Goal: Information Seeking & Learning: Learn about a topic

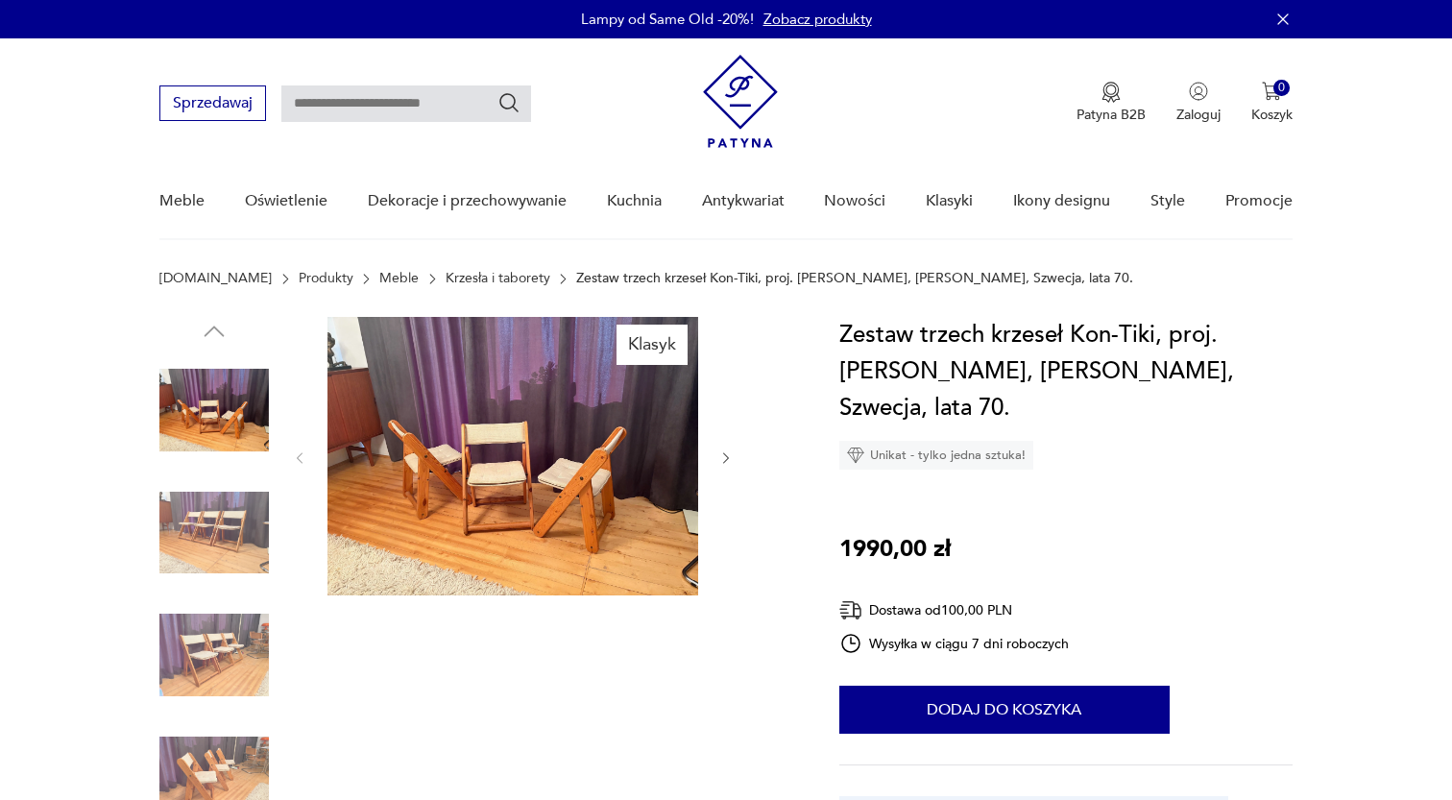
click at [557, 469] on img at bounding box center [512, 456] width 371 height 279
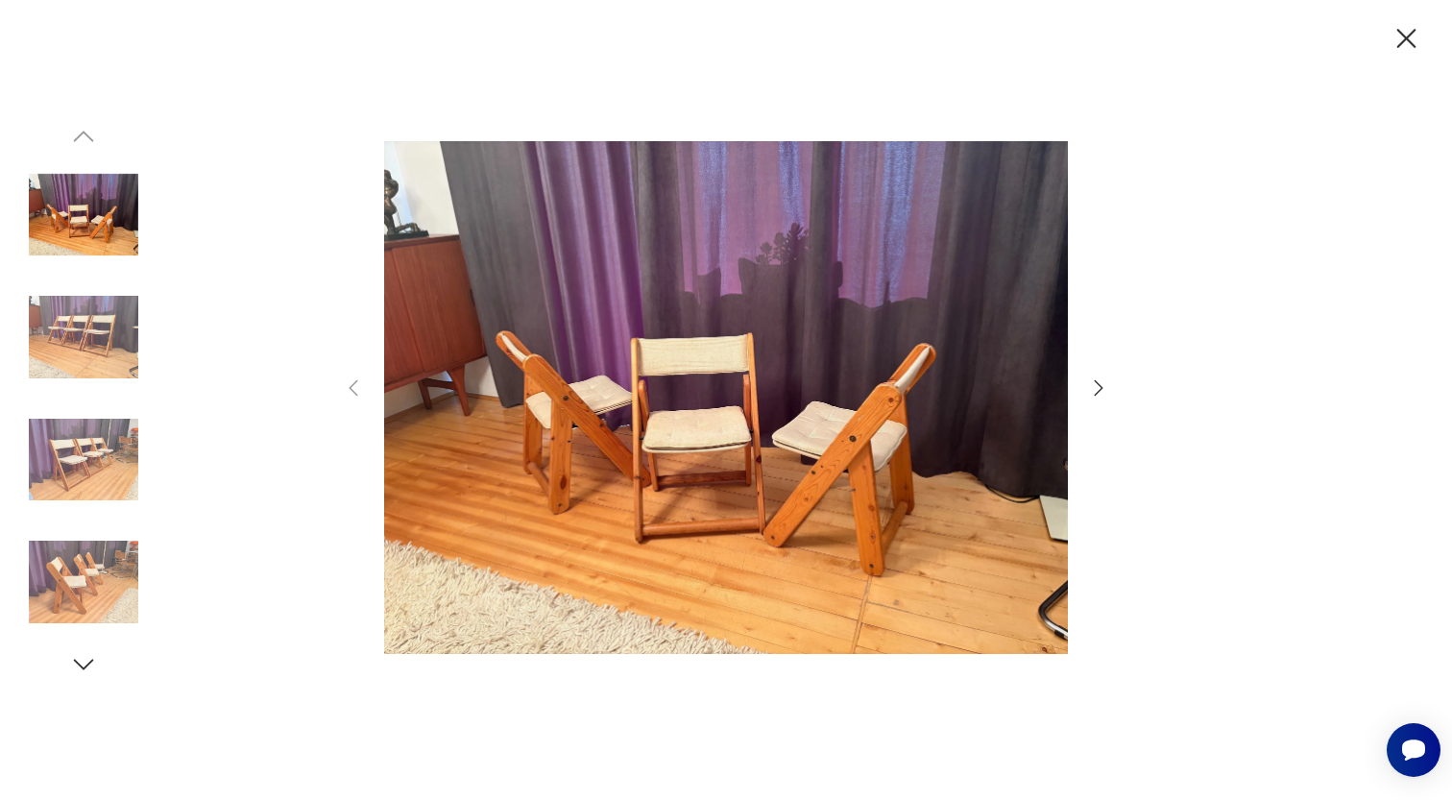
click at [1096, 389] on icon "button" at bounding box center [1098, 387] width 23 height 23
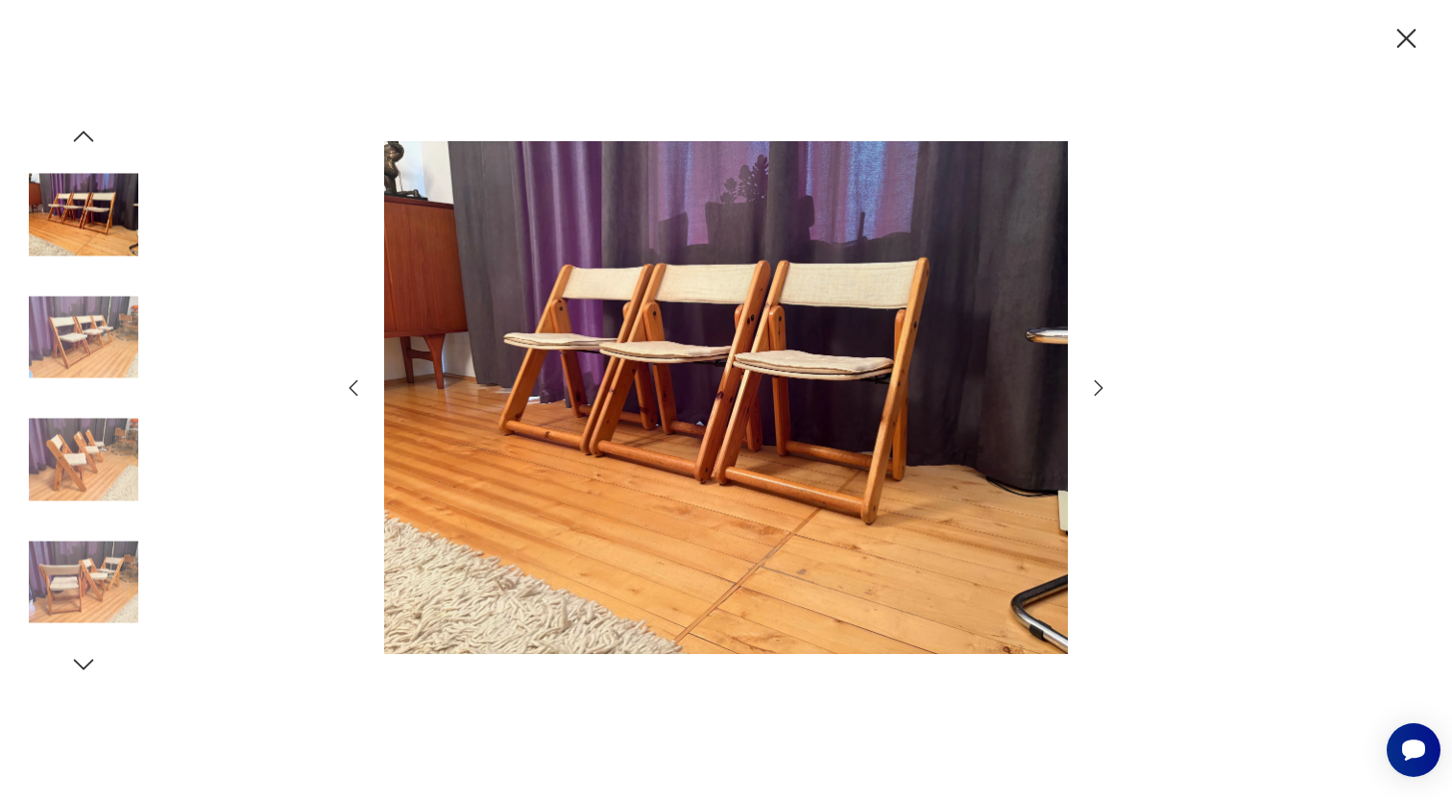
click at [1096, 389] on icon "button" at bounding box center [1098, 387] width 23 height 23
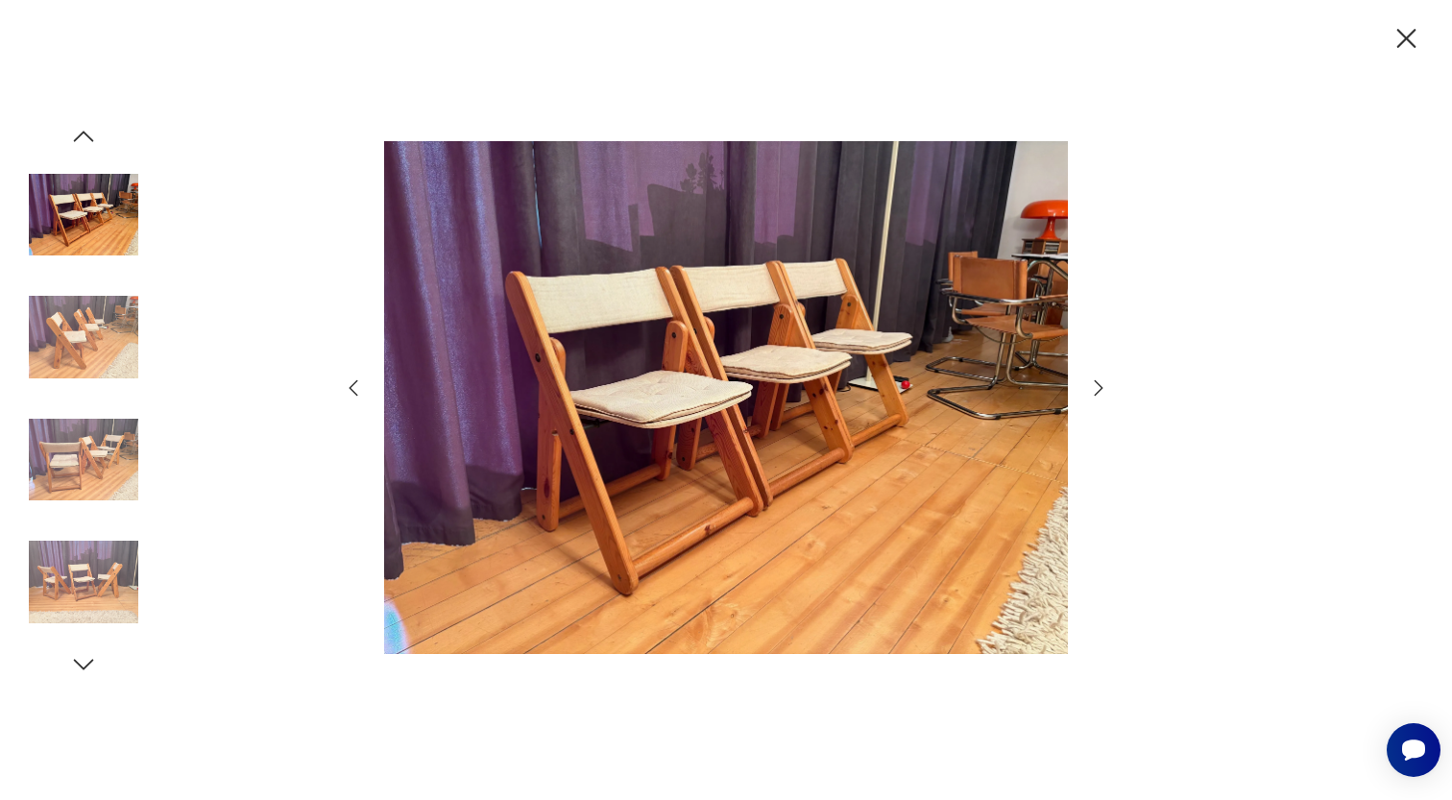
click at [1096, 389] on icon "button" at bounding box center [1098, 387] width 23 height 23
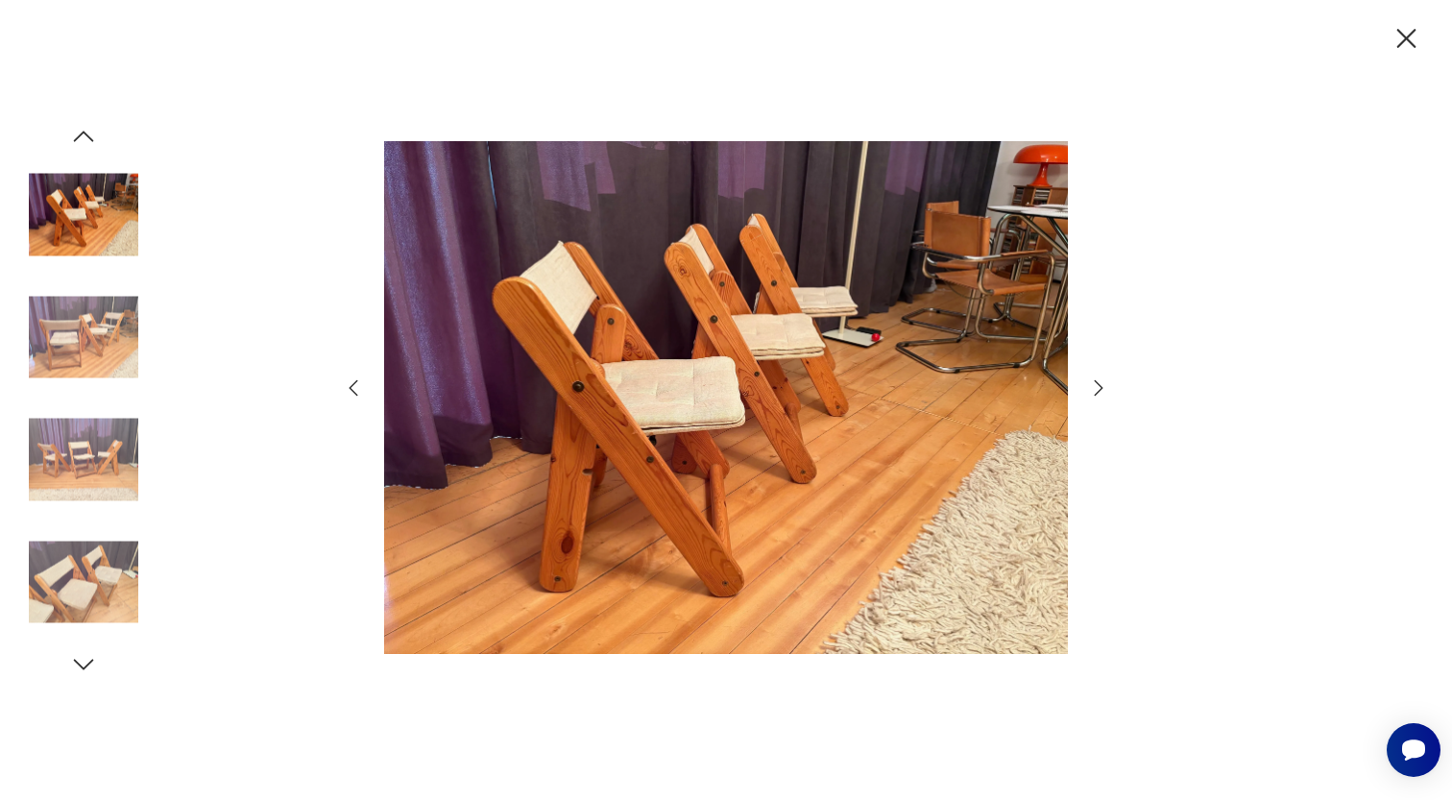
click at [1096, 389] on icon "button" at bounding box center [1098, 387] width 23 height 23
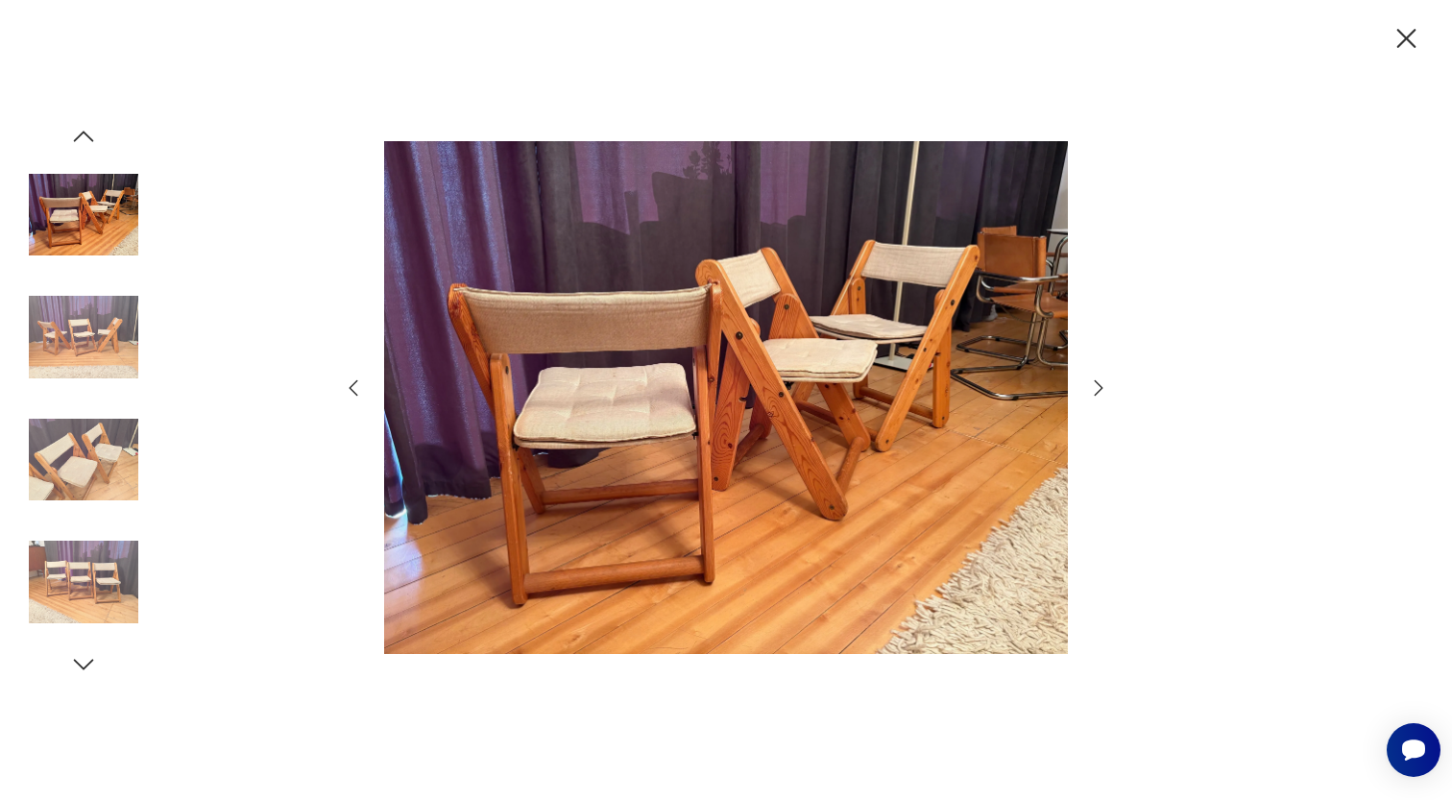
click at [1096, 389] on icon "button" at bounding box center [1098, 387] width 23 height 23
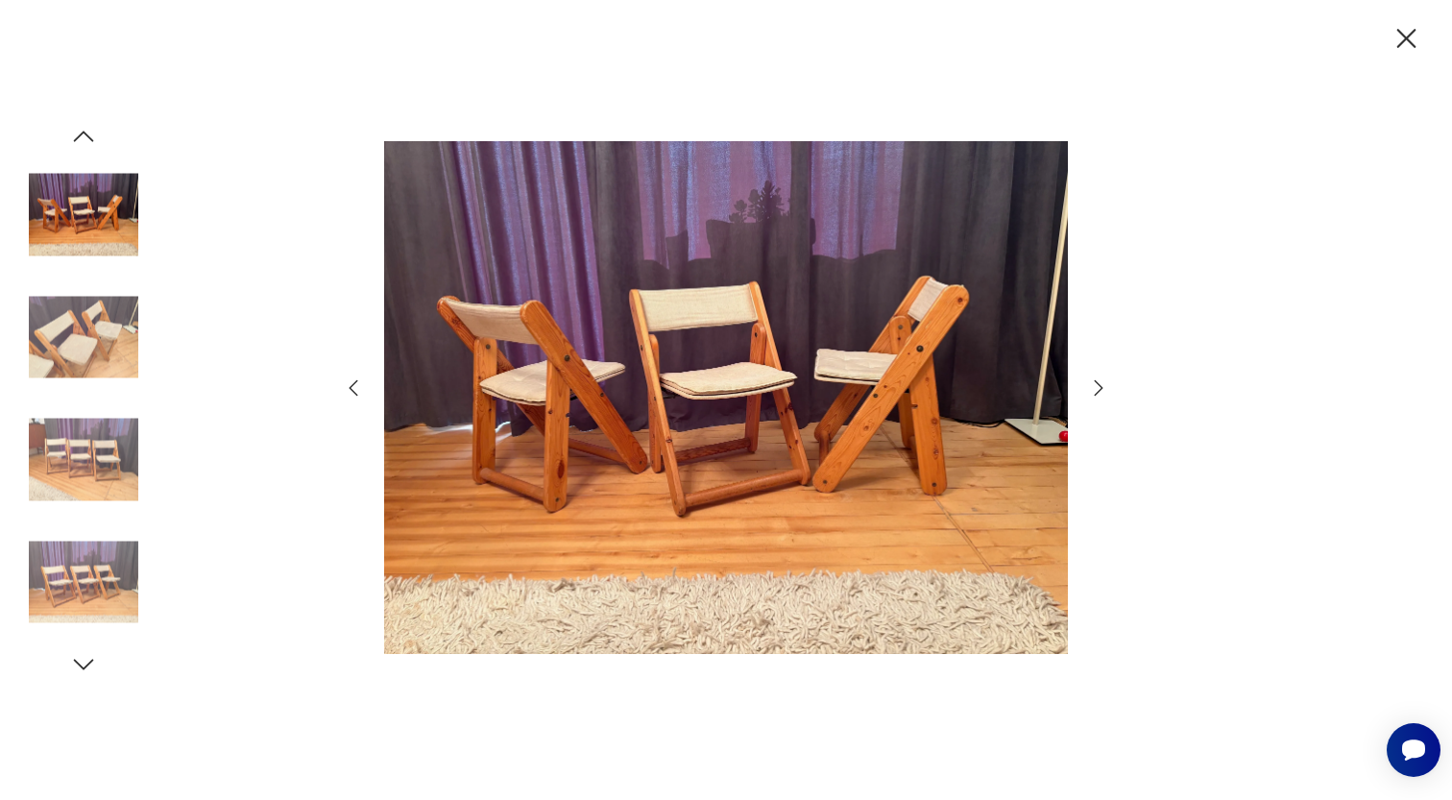
click at [1096, 389] on icon "button" at bounding box center [1098, 387] width 23 height 23
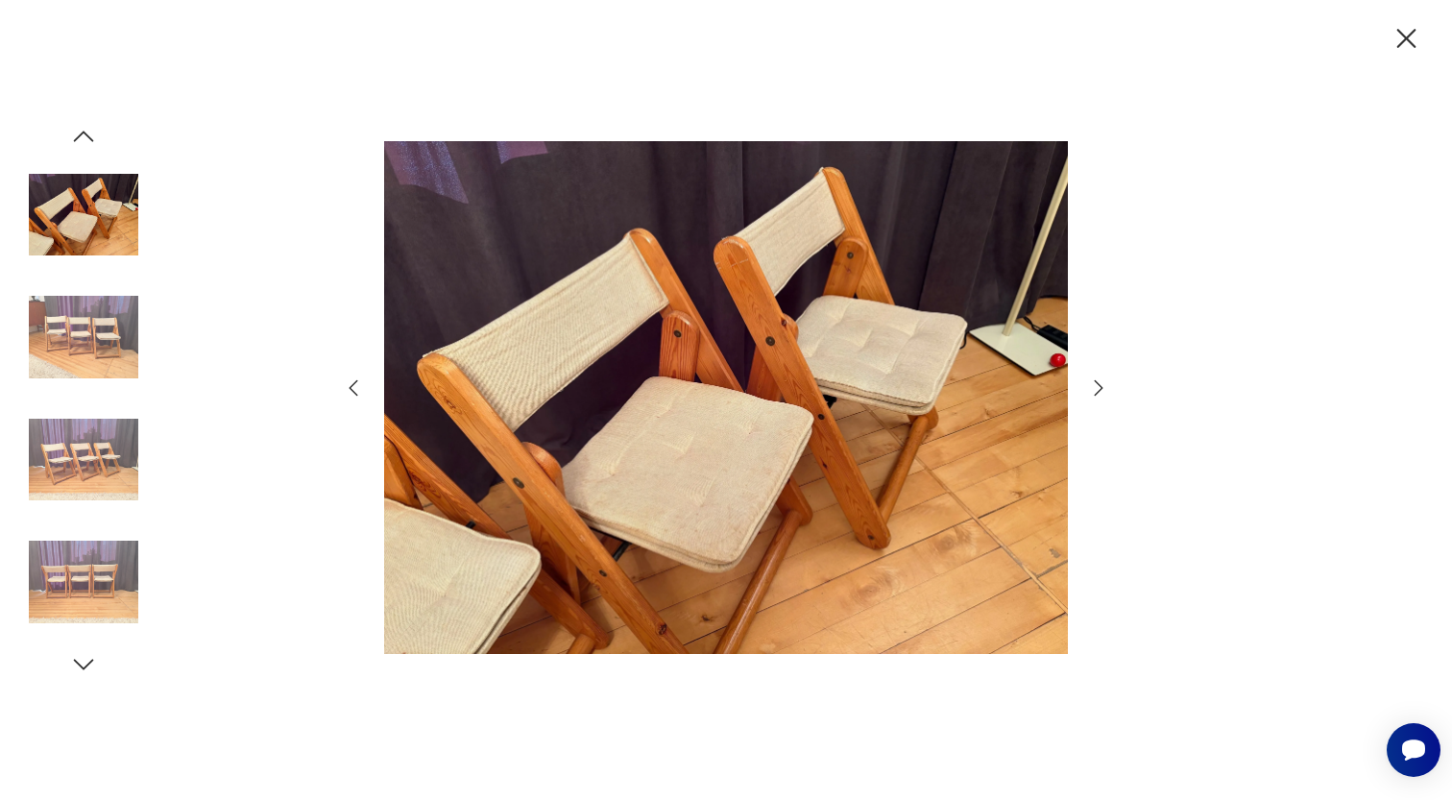
click at [1096, 389] on icon "button" at bounding box center [1098, 387] width 23 height 23
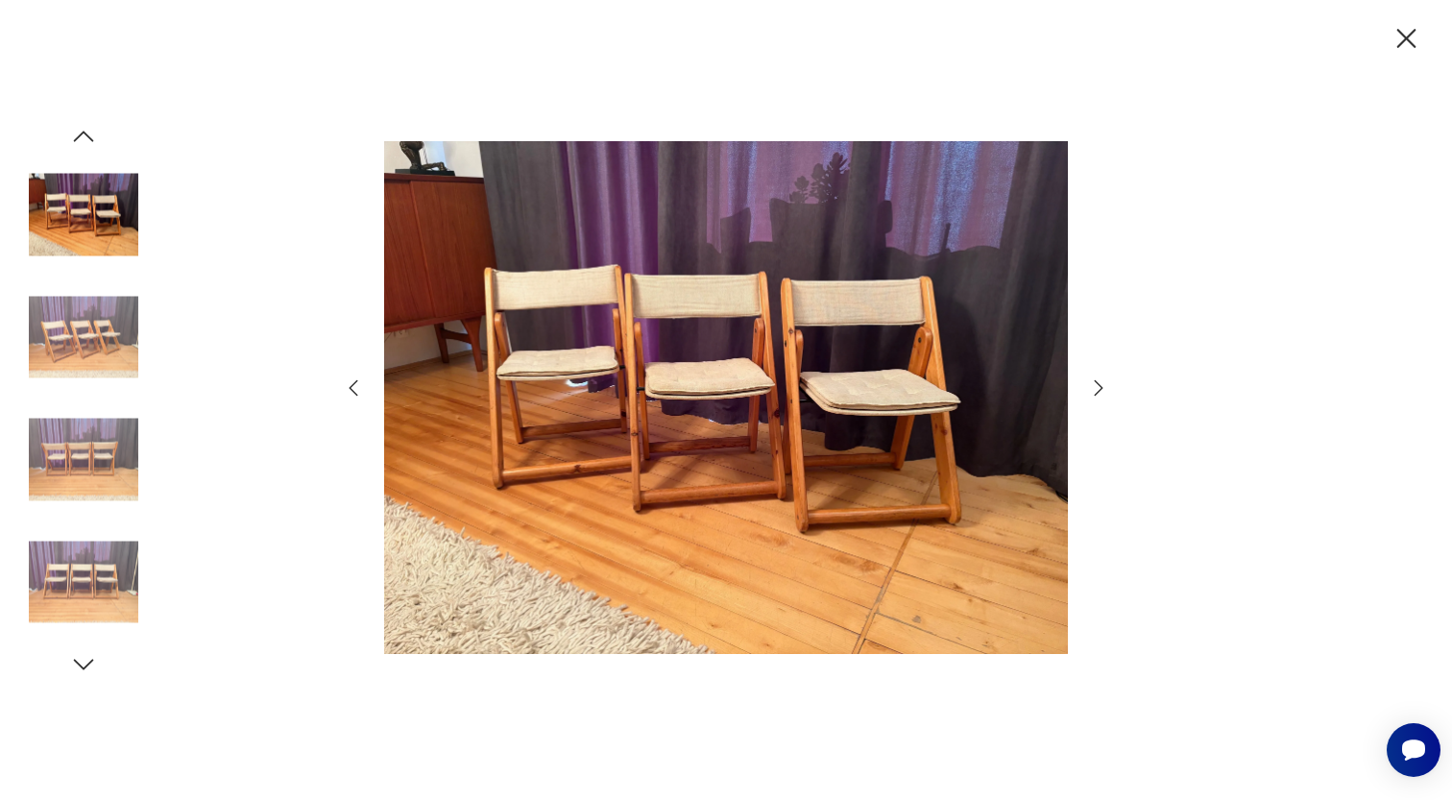
click at [1096, 389] on icon "button" at bounding box center [1098, 387] width 23 height 23
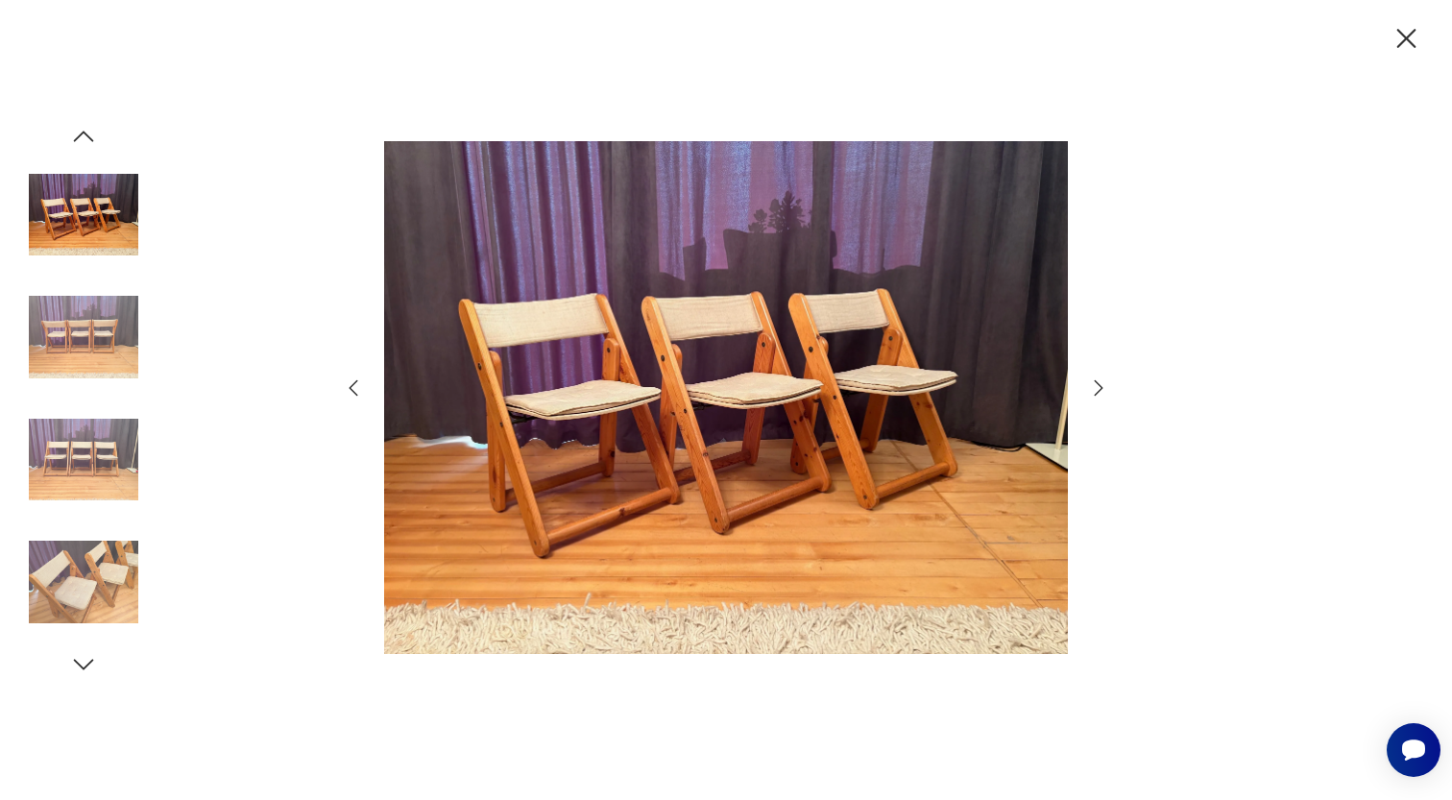
click at [1096, 389] on icon "button" at bounding box center [1098, 387] width 23 height 23
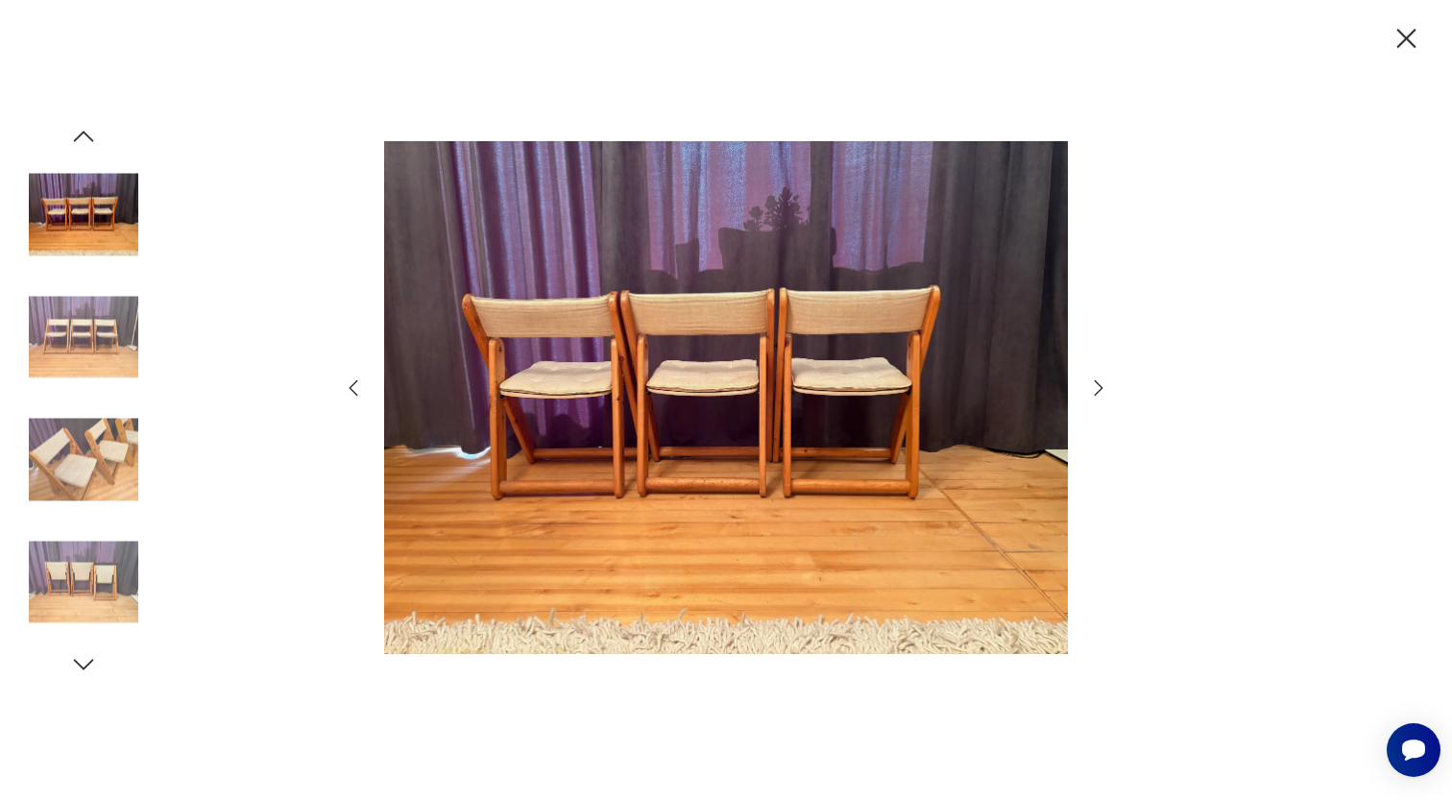
click at [1096, 389] on icon "button" at bounding box center [1098, 387] width 23 height 23
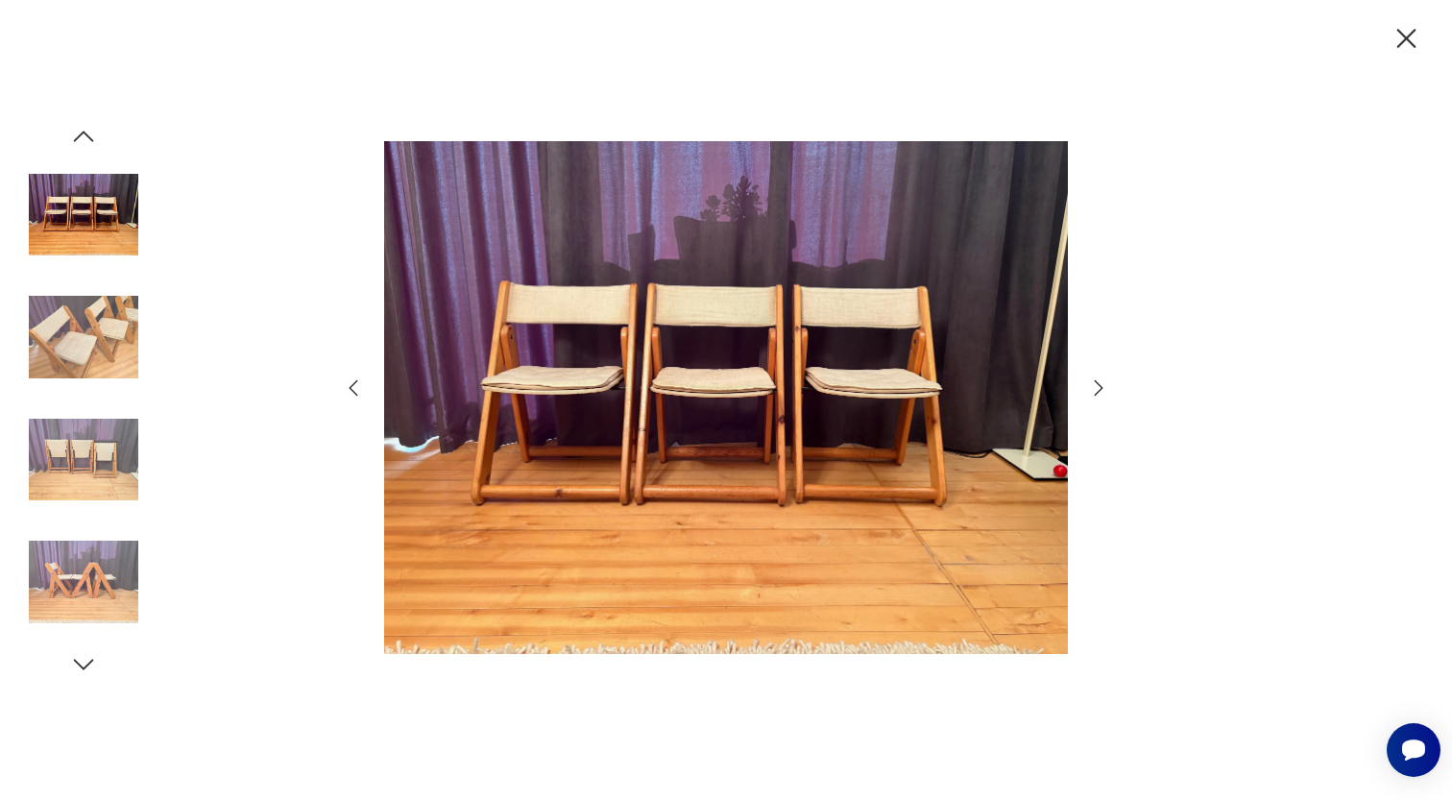
click at [1096, 389] on icon "button" at bounding box center [1098, 387] width 23 height 23
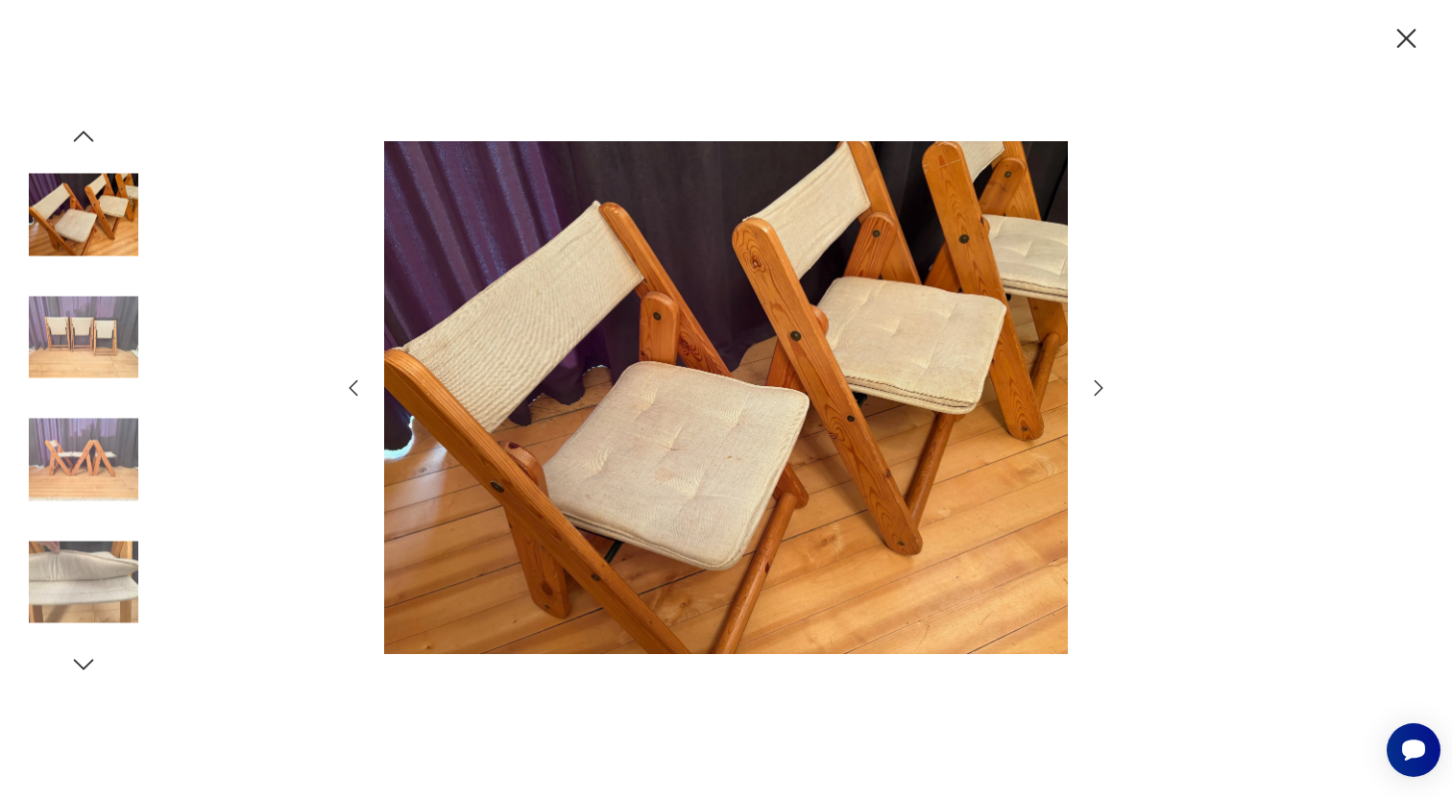
click at [1096, 389] on icon "button" at bounding box center [1098, 387] width 23 height 23
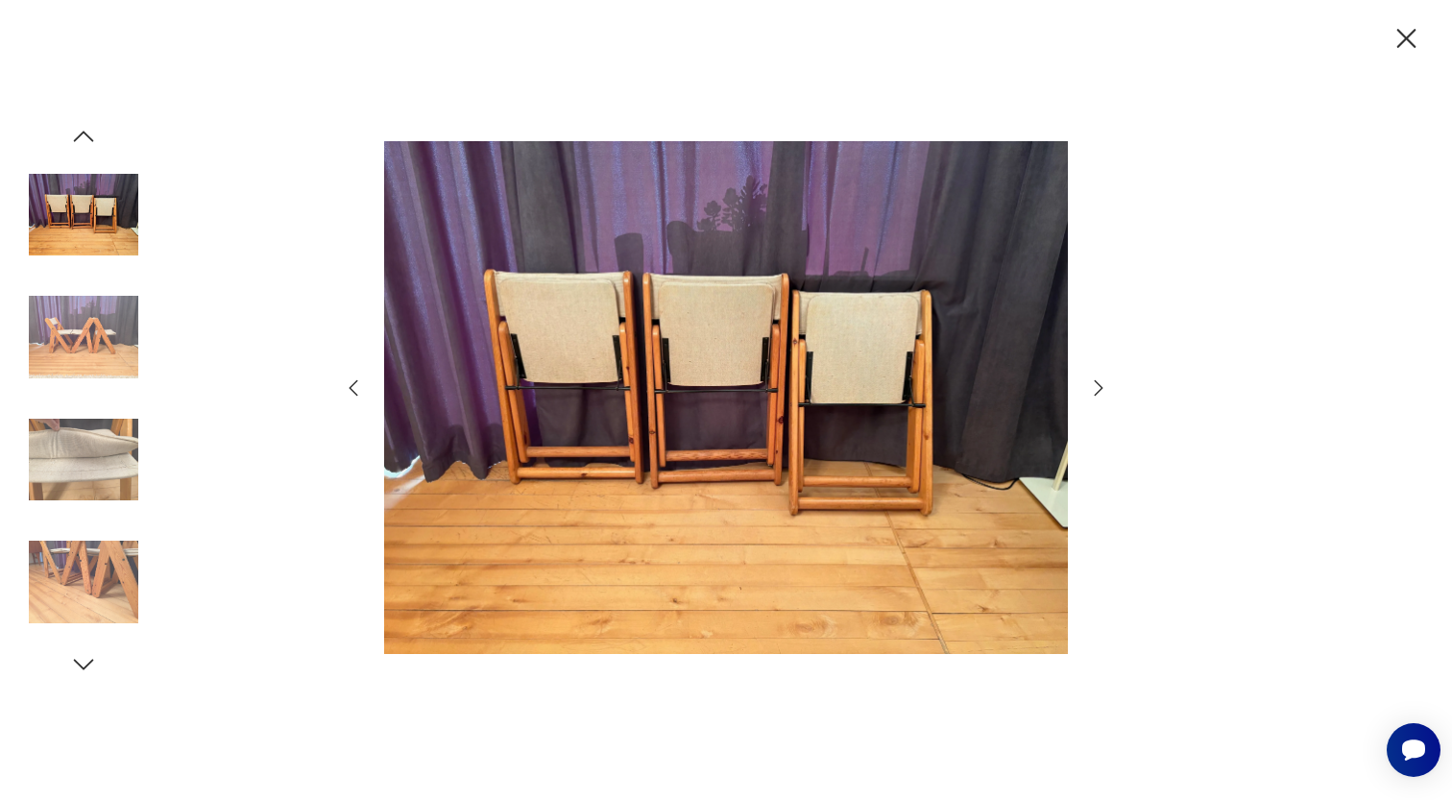
click at [348, 387] on icon "button" at bounding box center [353, 387] width 23 height 23
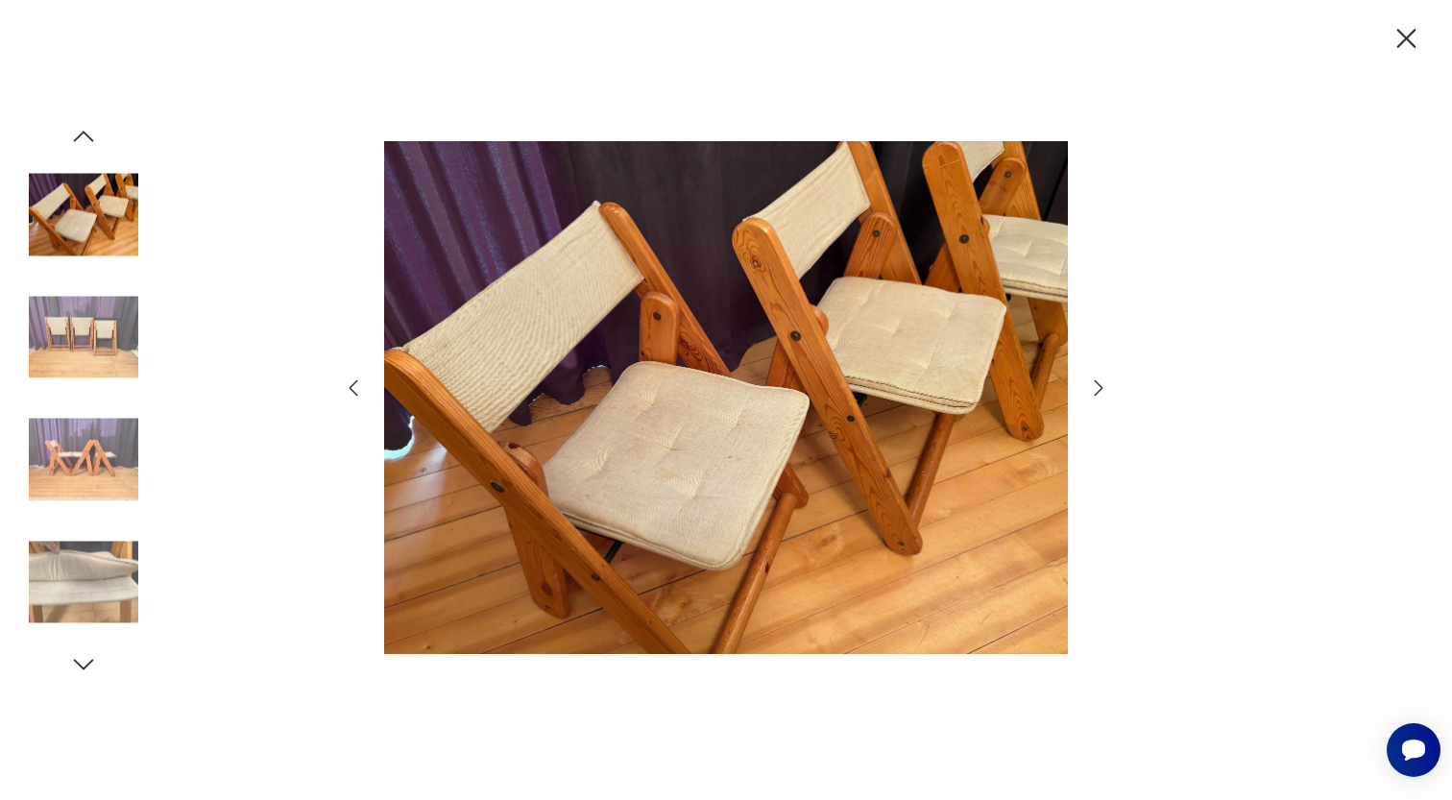
click at [1101, 389] on icon "button" at bounding box center [1098, 387] width 23 height 23
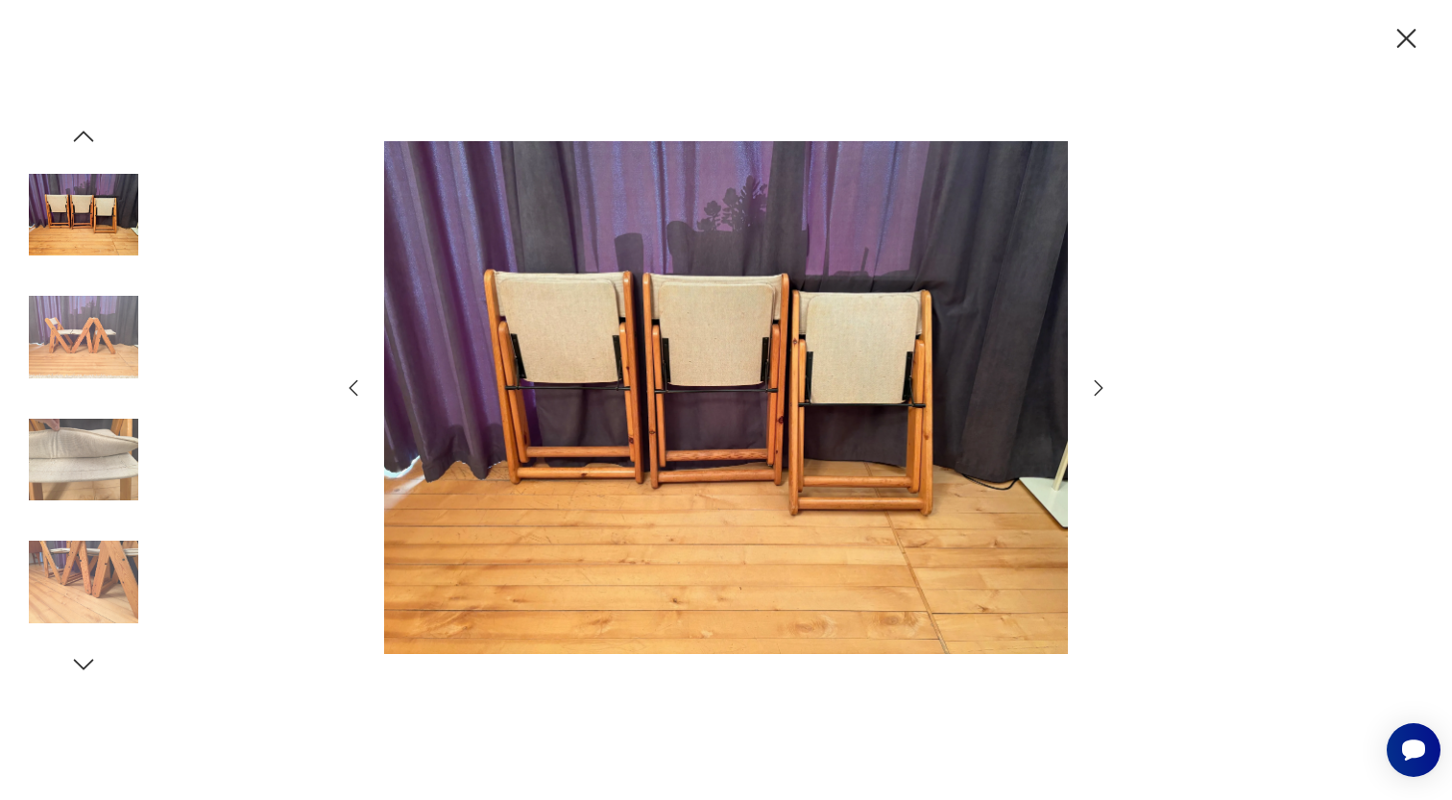
click at [1101, 389] on icon "button" at bounding box center [1098, 387] width 23 height 23
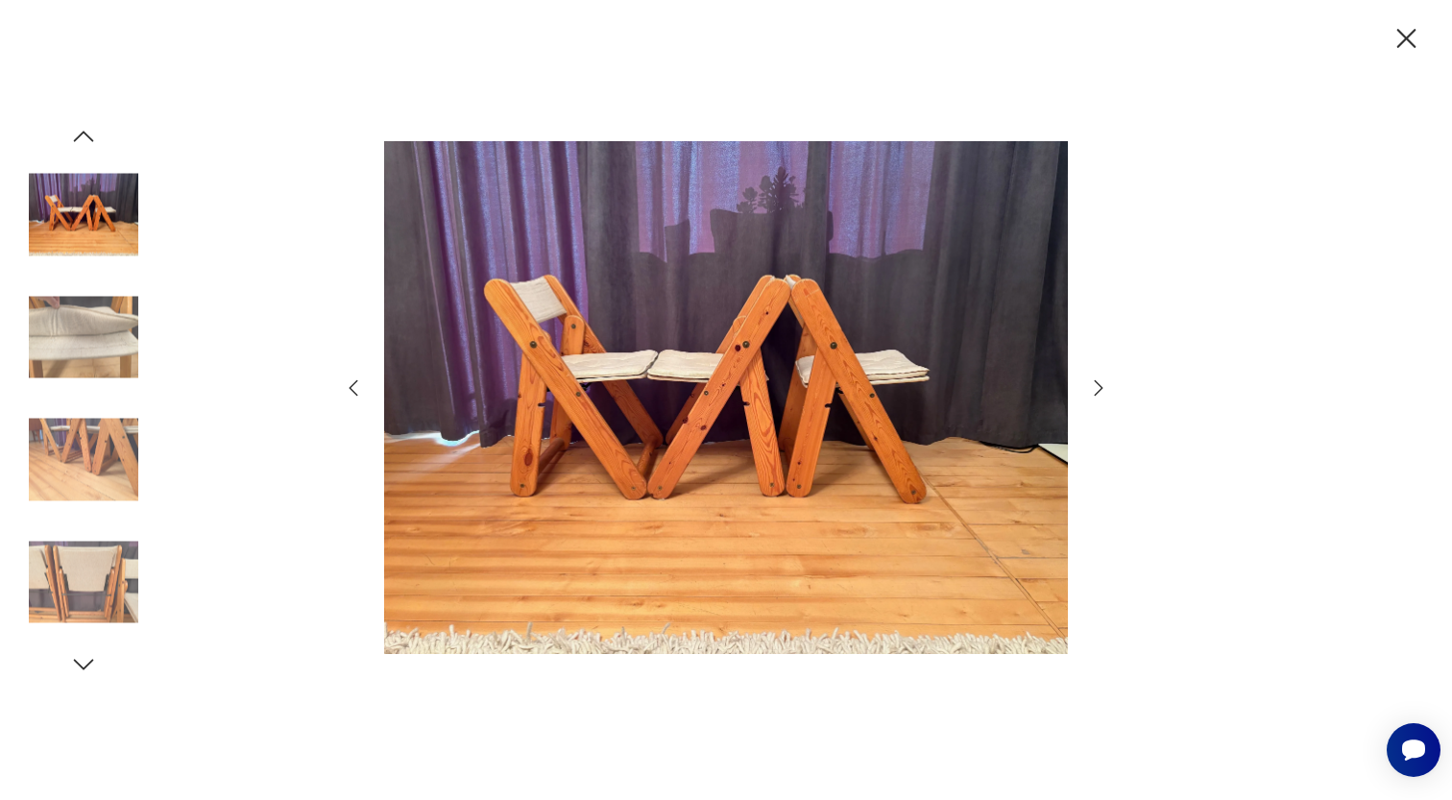
click at [1101, 388] on icon "button" at bounding box center [1098, 387] width 23 height 23
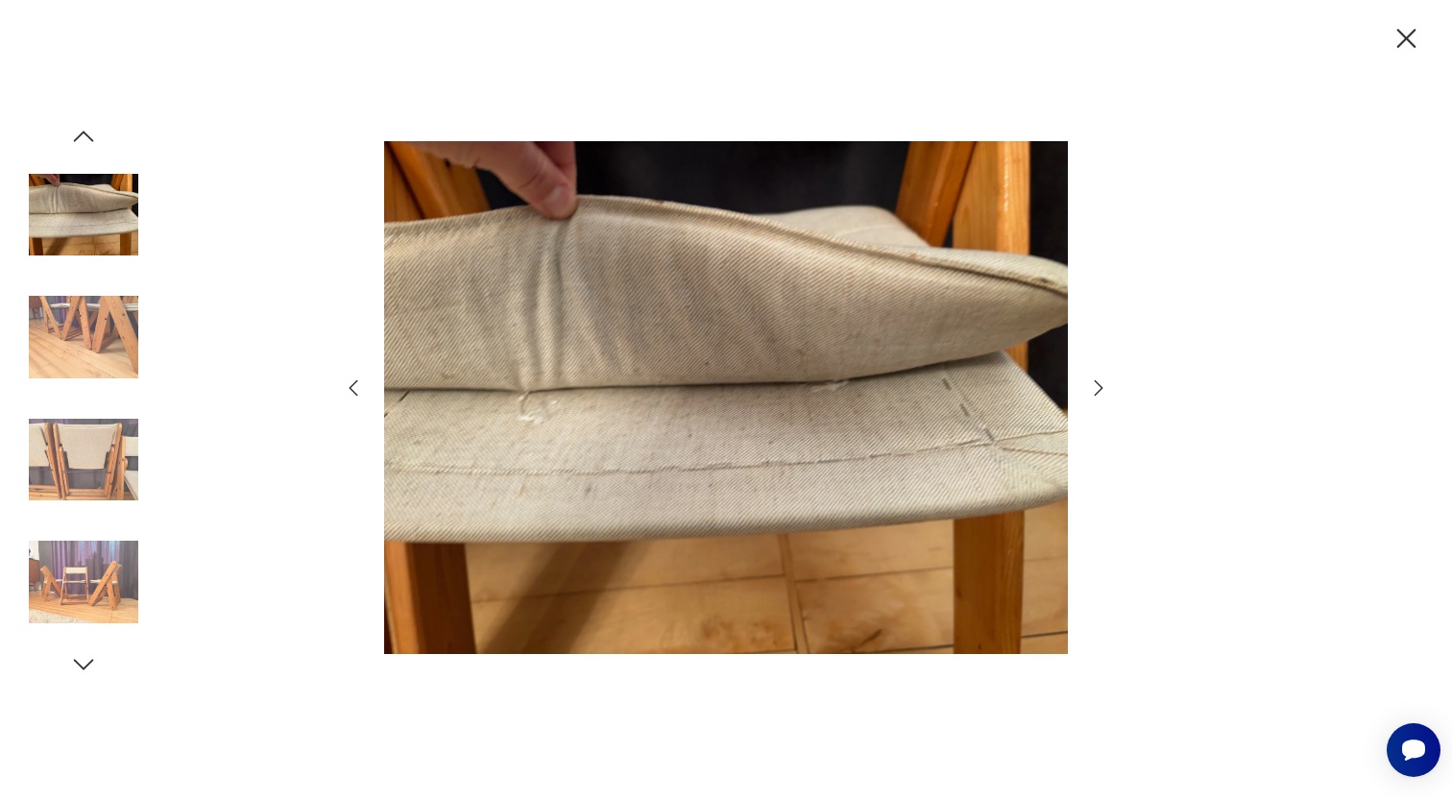
click at [1099, 382] on icon "button" at bounding box center [1098, 387] width 23 height 23
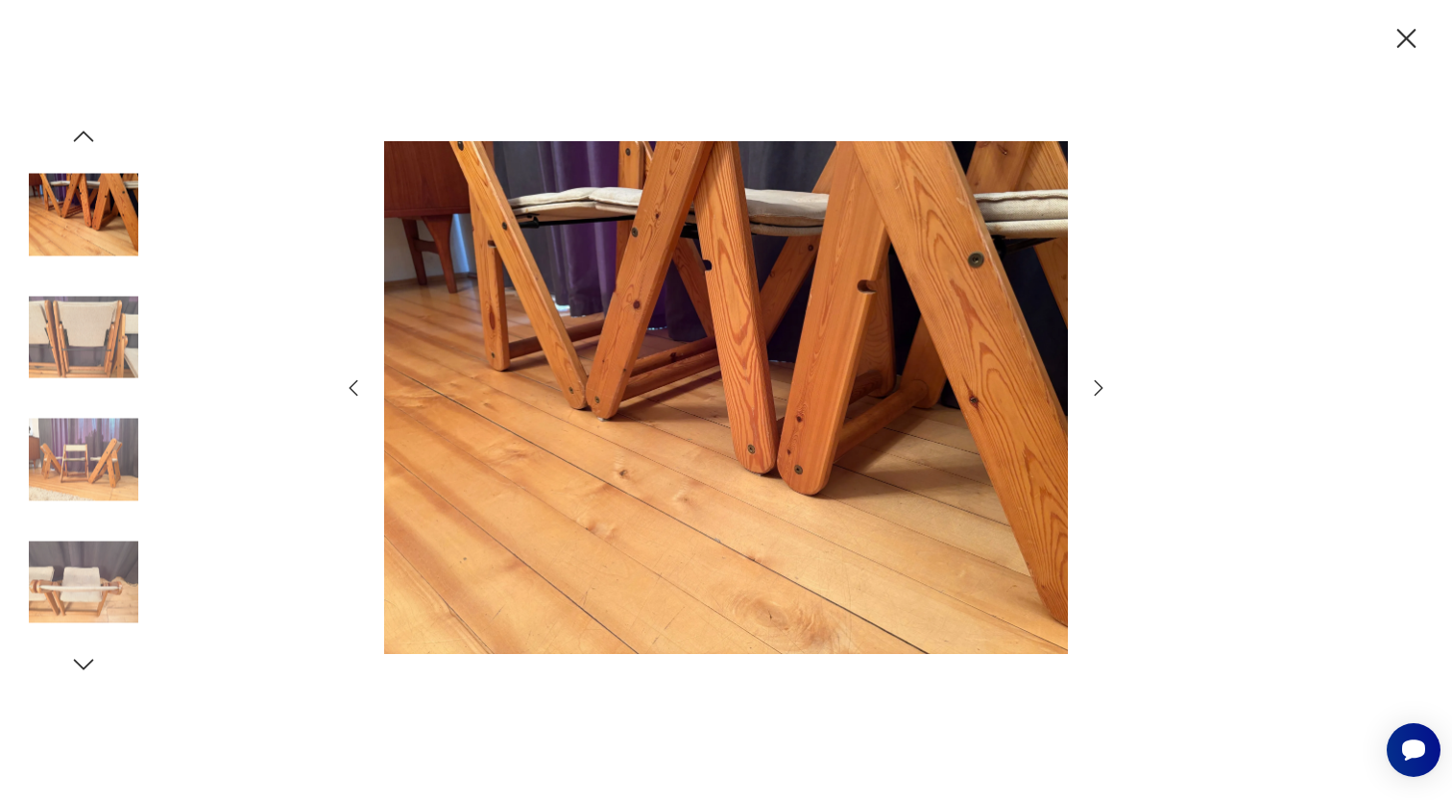
click at [1099, 382] on icon "button" at bounding box center [1098, 387] width 23 height 23
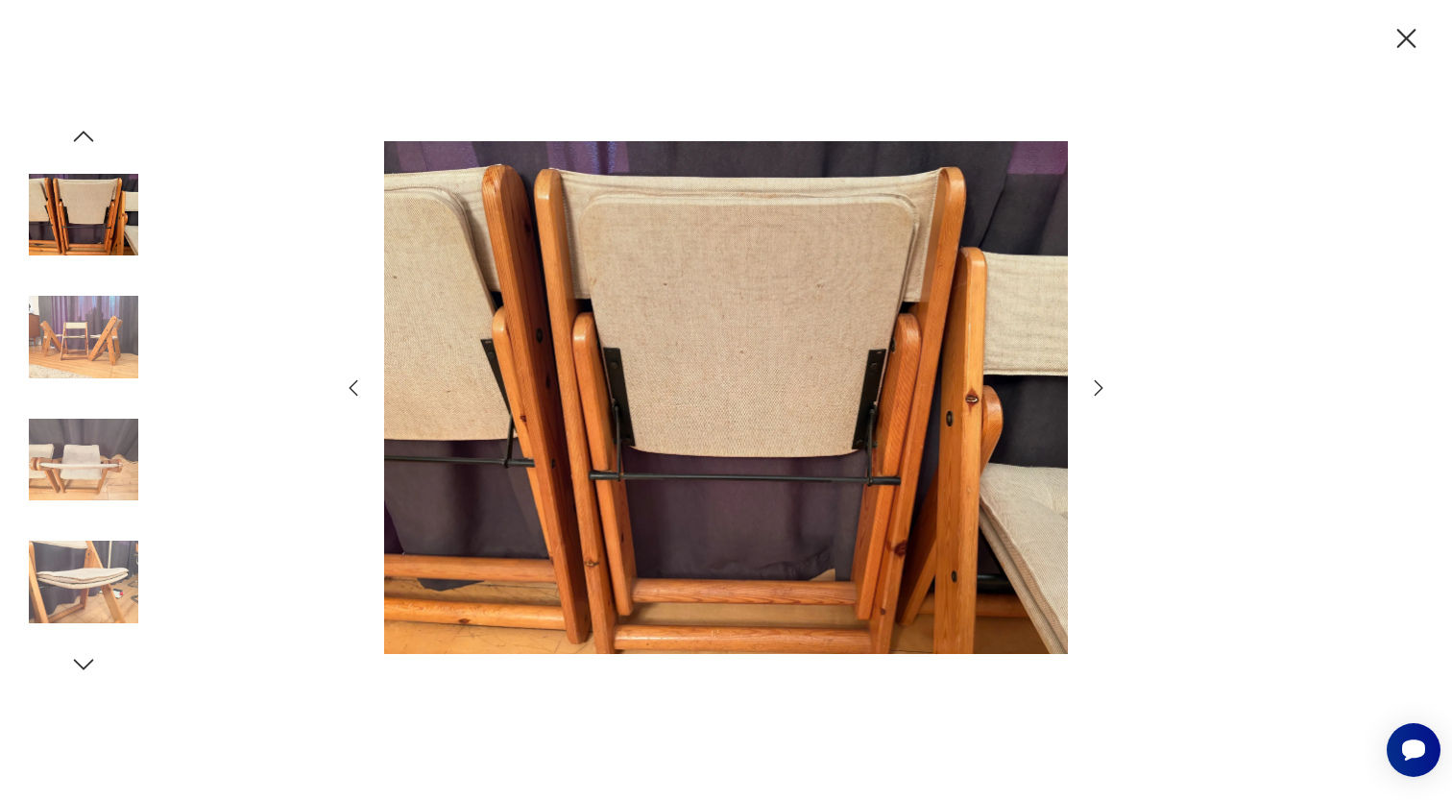
click at [1099, 382] on icon "button" at bounding box center [1098, 387] width 23 height 23
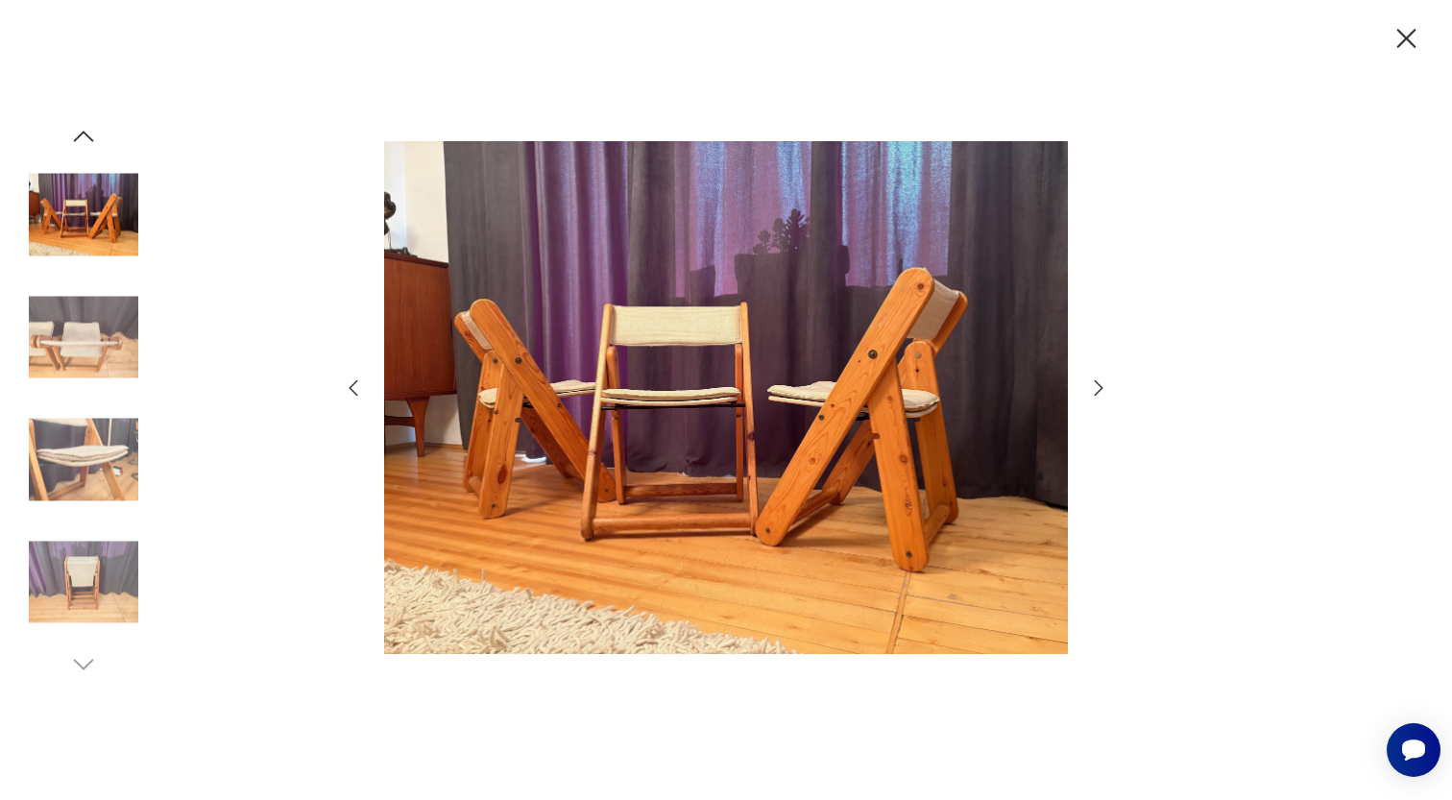
click at [1099, 382] on icon "button" at bounding box center [1098, 387] width 23 height 23
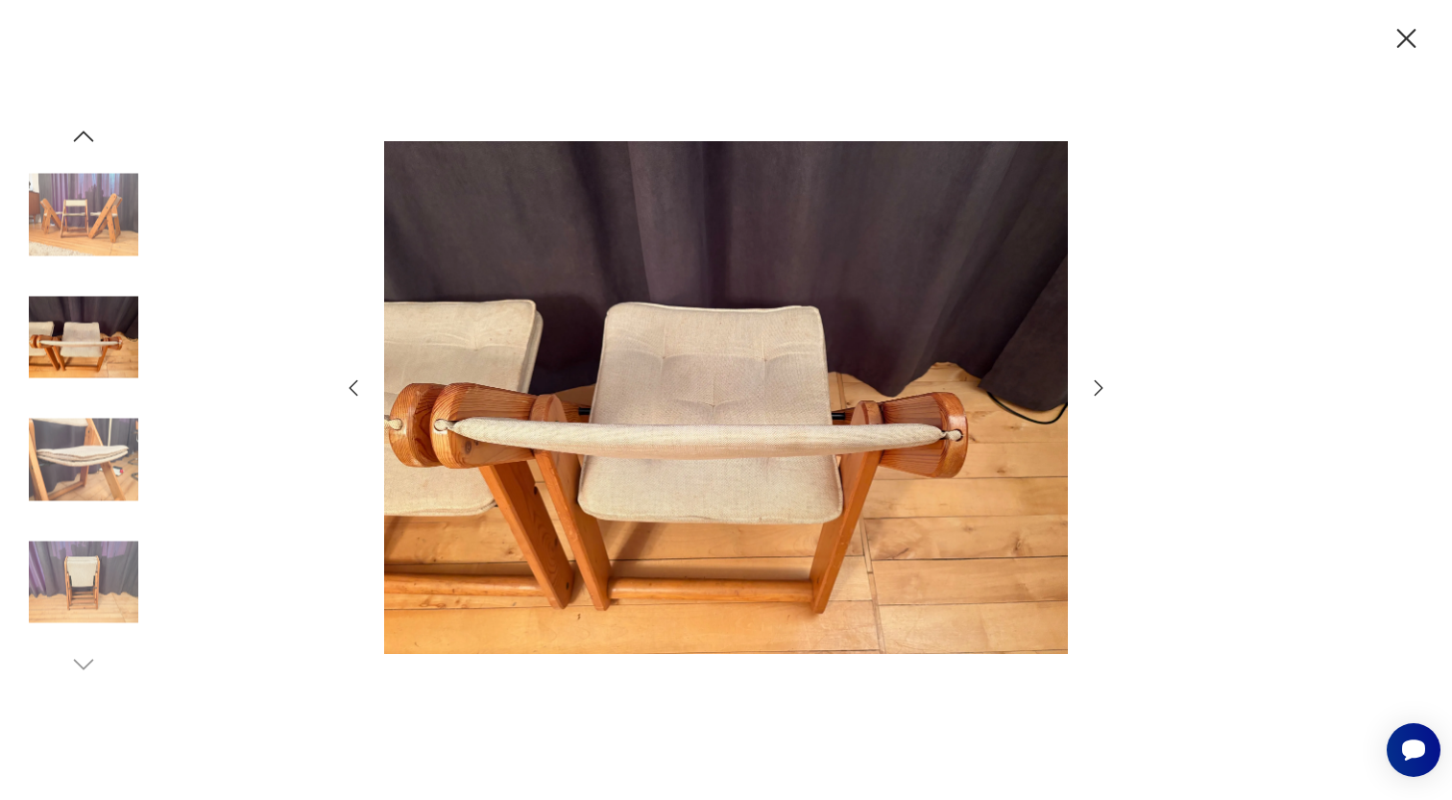
click at [1099, 383] on icon "button" at bounding box center [1098, 387] width 23 height 23
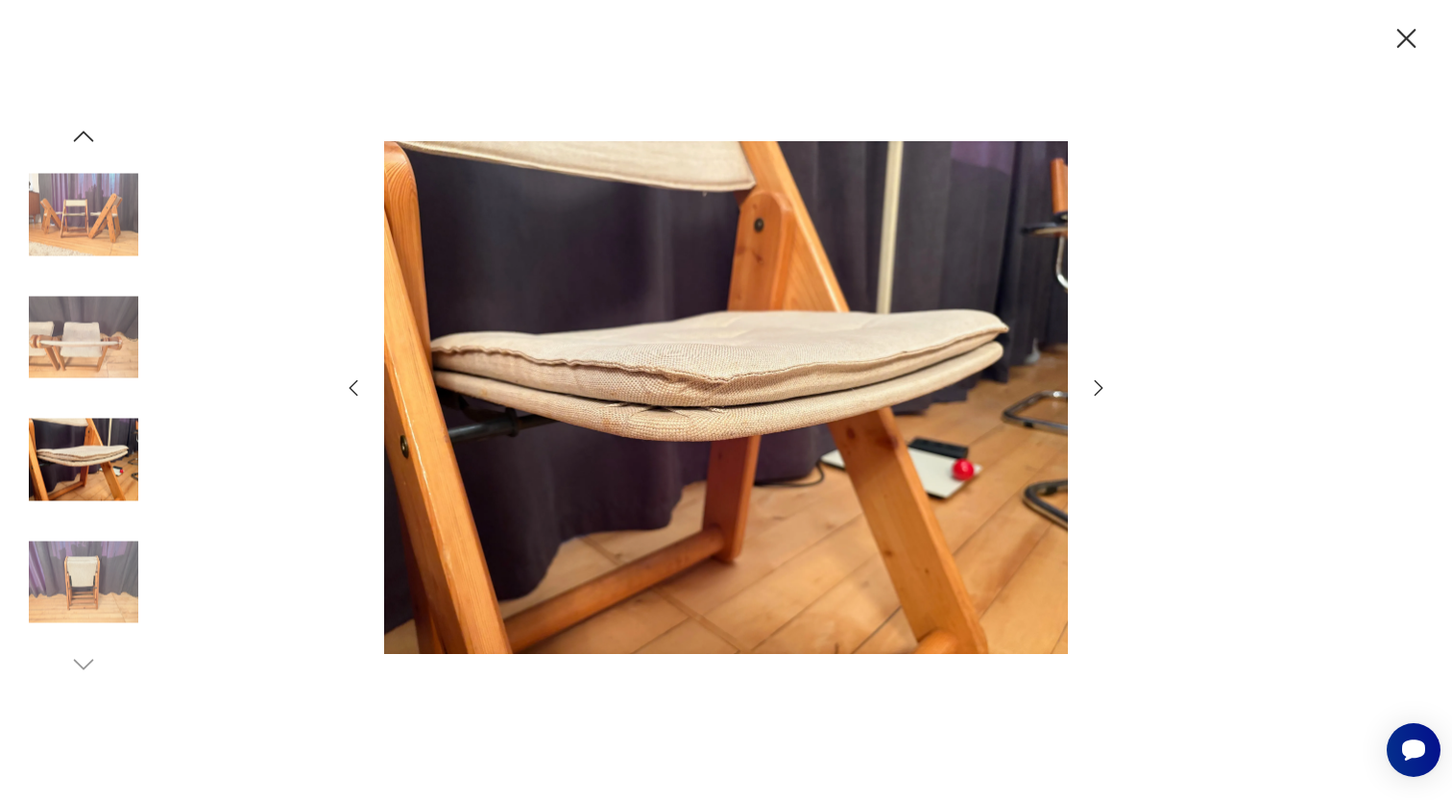
click at [1099, 383] on icon "button" at bounding box center [1098, 387] width 23 height 23
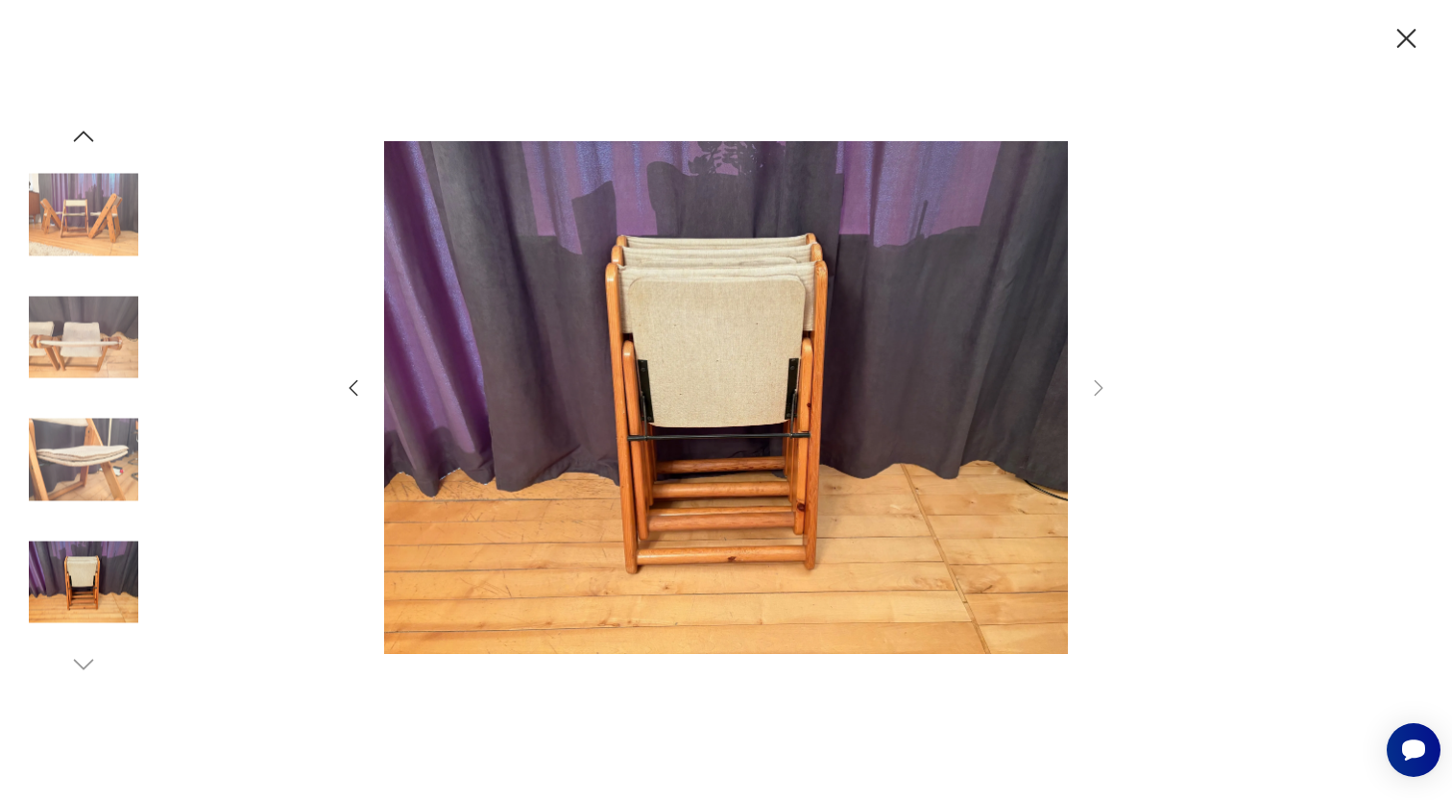
click at [1401, 38] on icon "button" at bounding box center [1407, 39] width 34 height 34
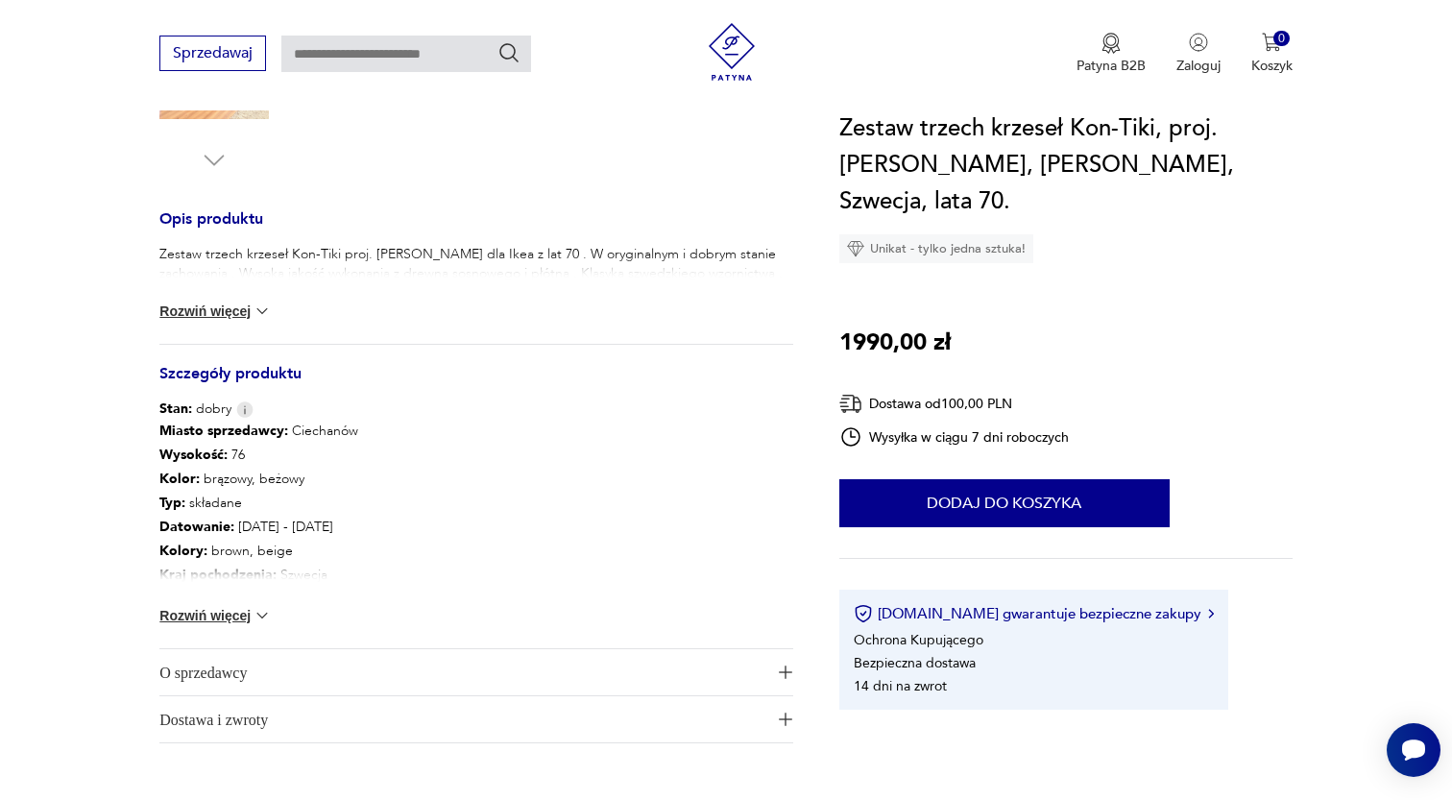
scroll to position [706, 0]
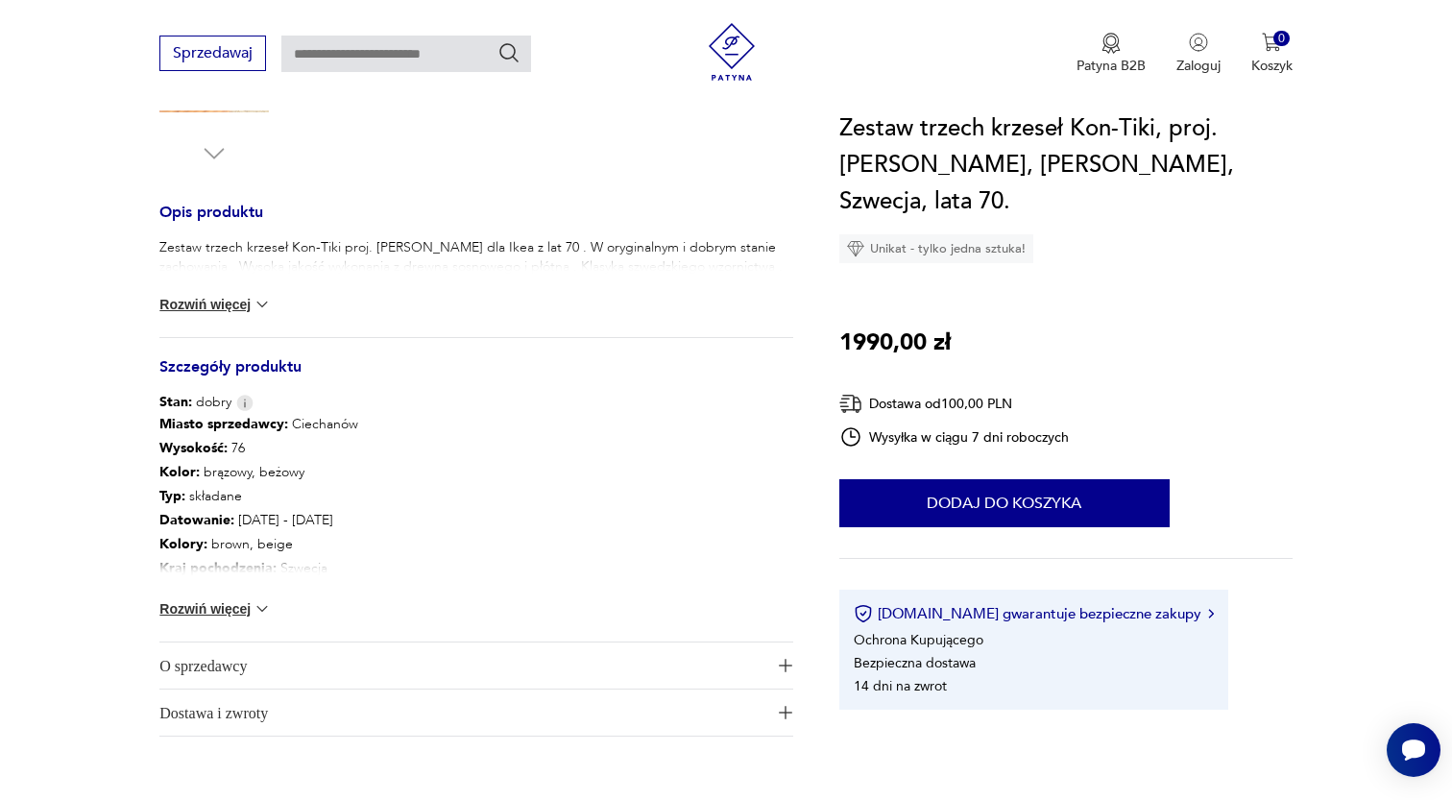
click at [240, 308] on button "Rozwiń więcej" at bounding box center [214, 304] width 111 height 19
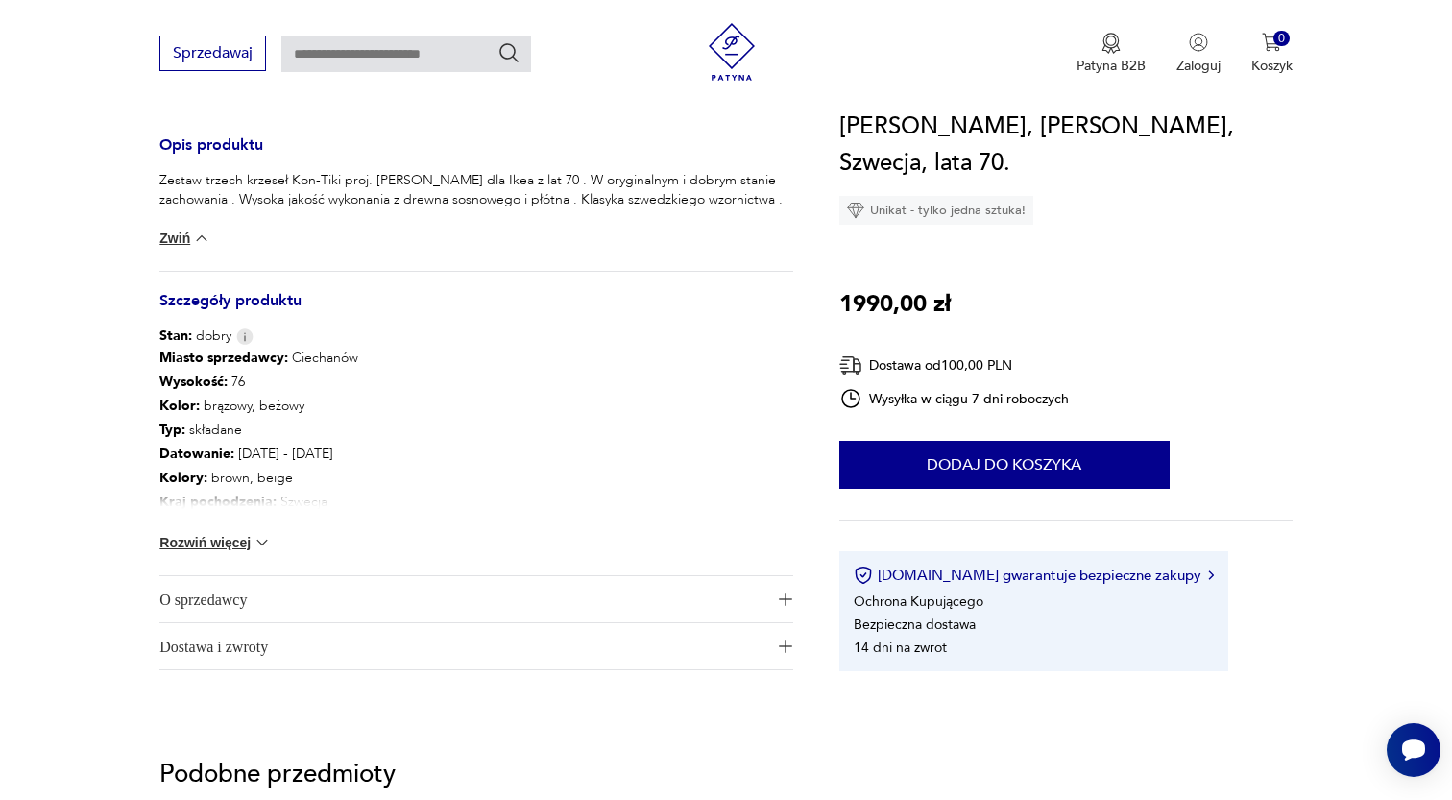
scroll to position [820, 0]
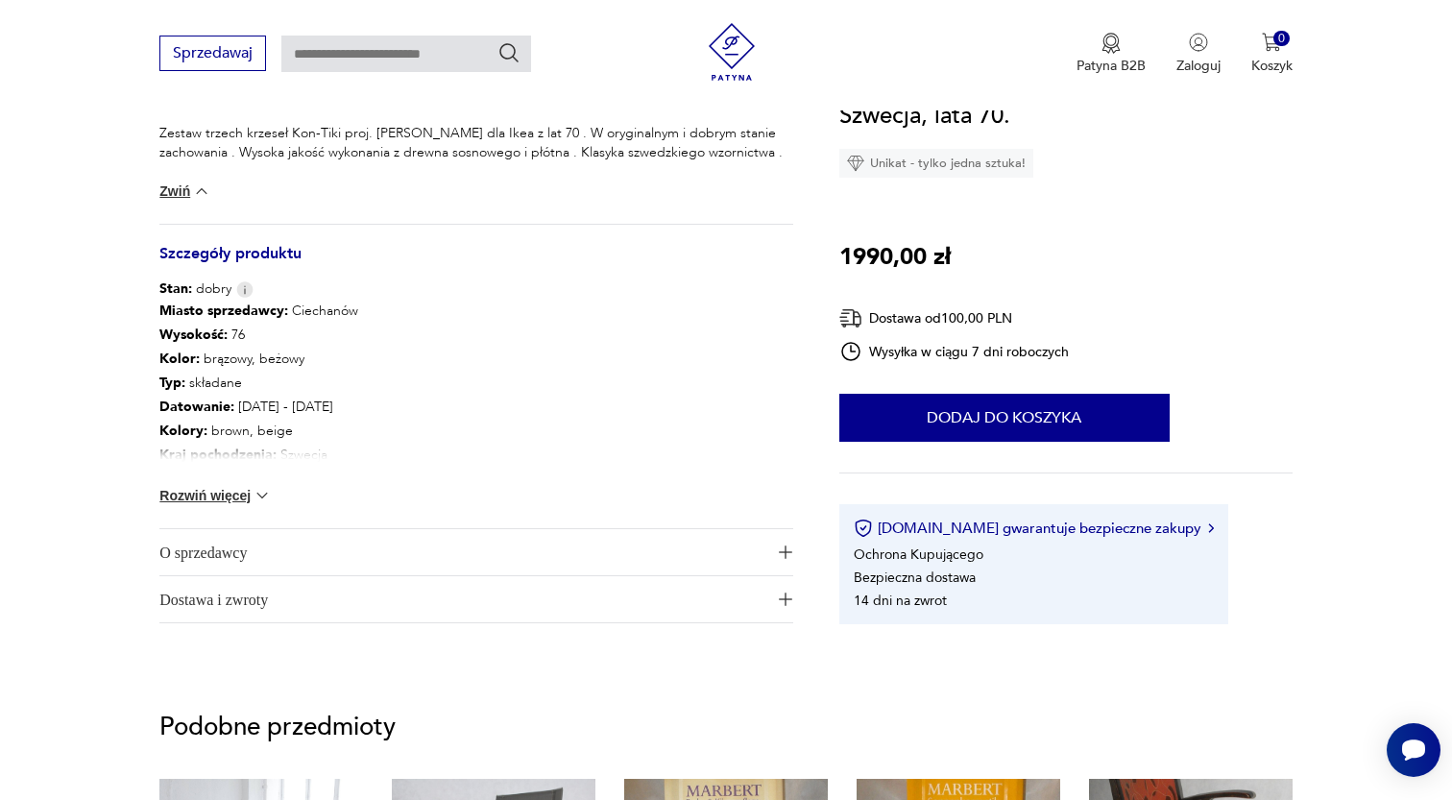
click at [257, 494] on img at bounding box center [262, 495] width 19 height 19
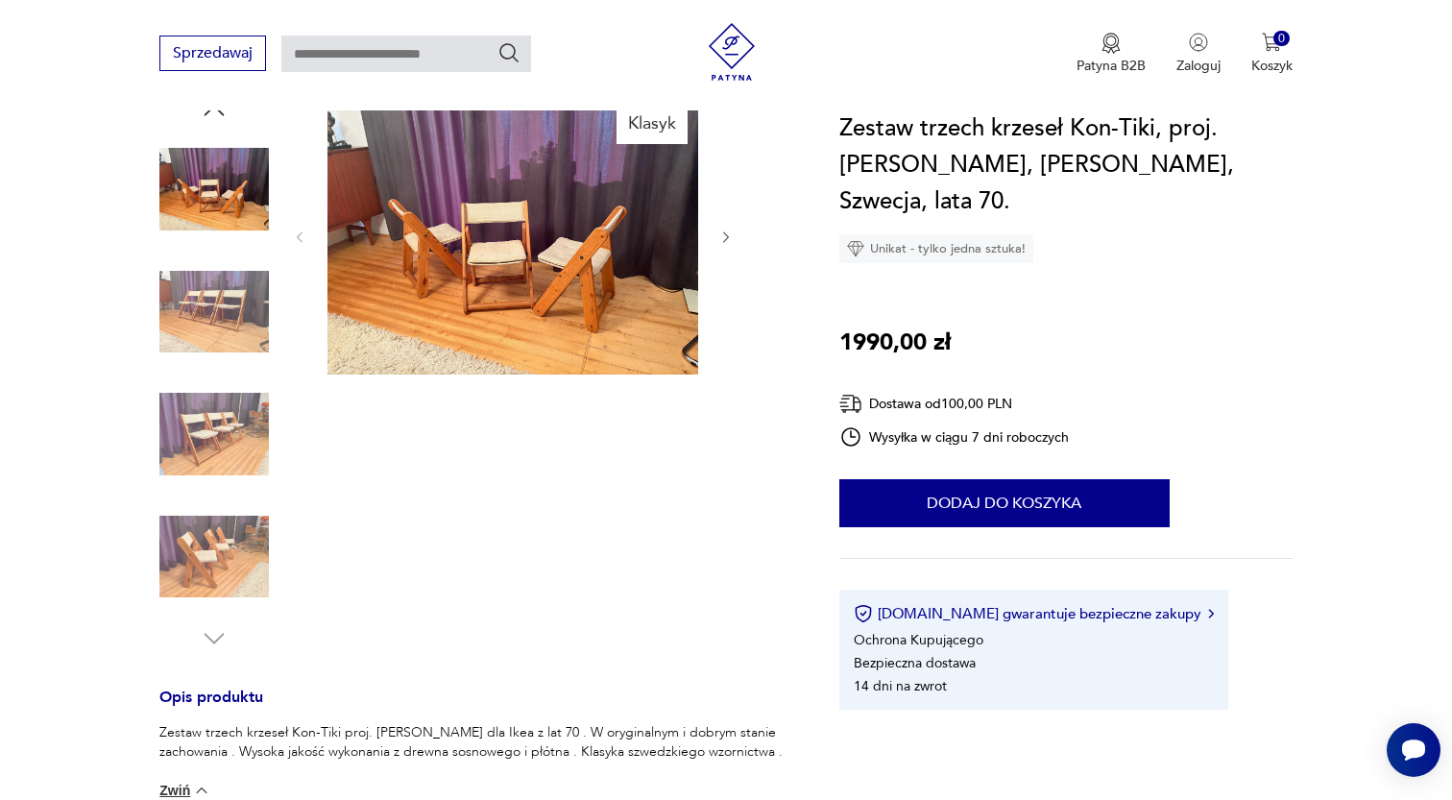
scroll to position [0, 0]
